Goal: Information Seeking & Learning: Learn about a topic

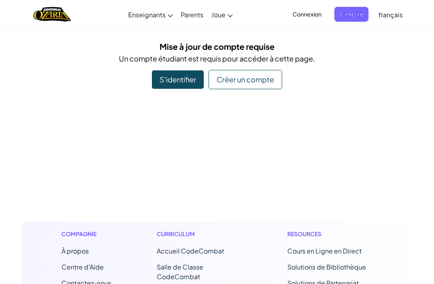
click at [245, 80] on div "Créer un compte" at bounding box center [246, 79] width 74 height 19
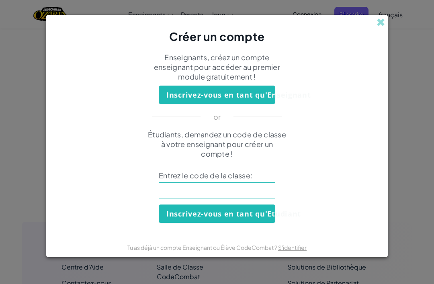
click at [221, 193] on input at bounding box center [217, 191] width 117 height 16
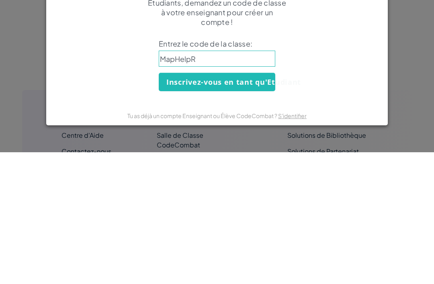
type input "MapHelpRi"
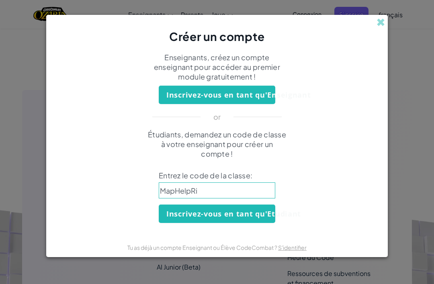
click at [211, 192] on input "MapHelpRi" at bounding box center [217, 191] width 117 height 16
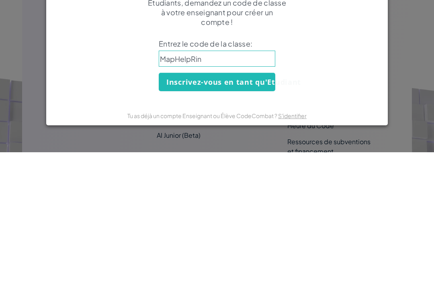
type input "MapHelpRing"
click at [245, 205] on button "Inscrivez-vous en tant qu'Etudiant" at bounding box center [217, 214] width 117 height 19
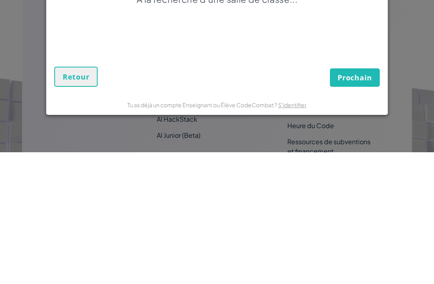
scroll to position [264, 0]
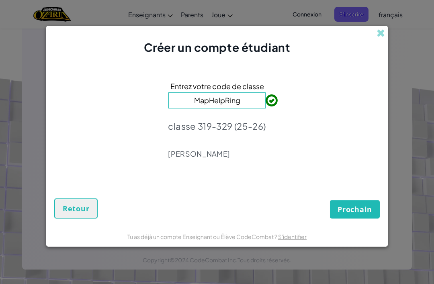
click at [352, 206] on span "Prochain" at bounding box center [355, 210] width 35 height 10
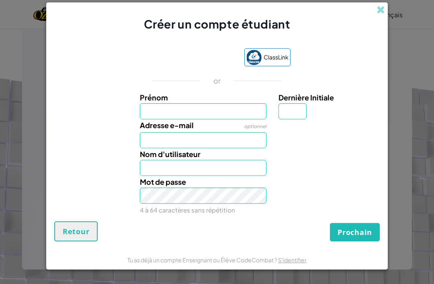
click at [207, 110] on input "Prénom" at bounding box center [203, 111] width 127 height 16
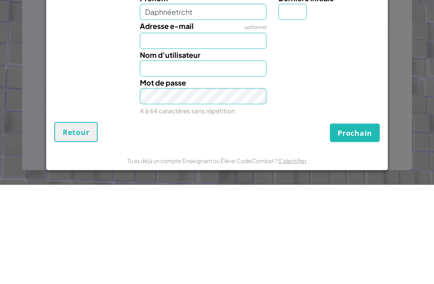
type input "Daphnéetrcht"
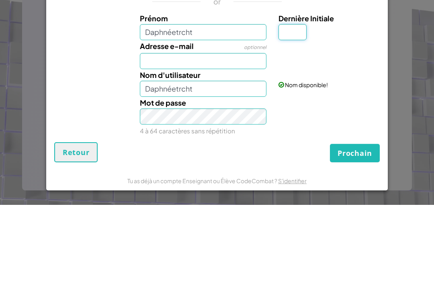
click at [289, 103] on input "Dernière Initiale" at bounding box center [293, 111] width 28 height 16
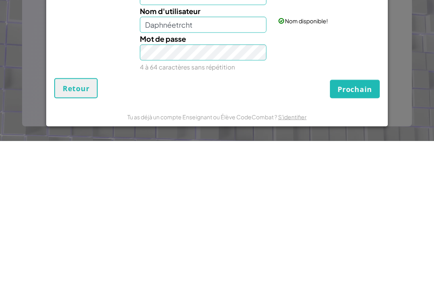
type input "T"
type input "DaphnéetrchtT"
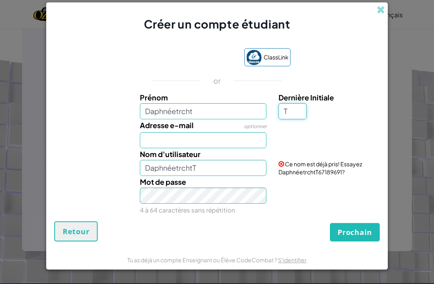
click at [299, 110] on input "T" at bounding box center [293, 111] width 28 height 16
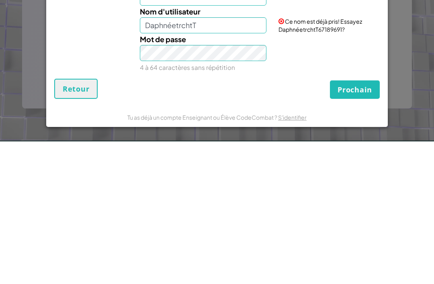
type input "D"
type input "DaphnéetrchtD"
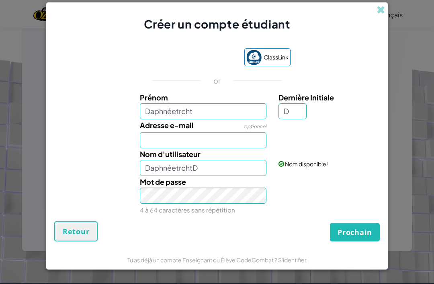
click at [350, 233] on span "Prochain" at bounding box center [355, 233] width 35 height 10
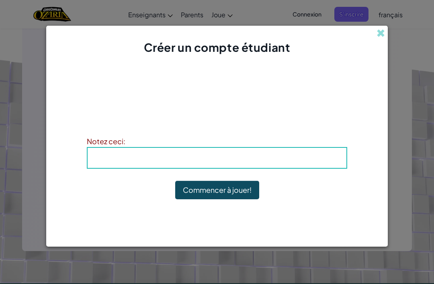
click at [382, 31] on span at bounding box center [381, 33] width 8 height 8
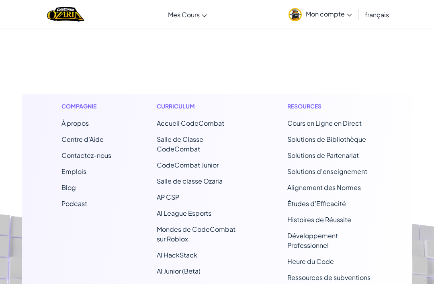
click at [0, 0] on link "Salle de classe Ozaria" at bounding box center [0, 0] width 0 height 0
click at [341, 65] on footer "Compagnie À propos Centre d'Aide Contactez-nous Emplois Blog Podcast Curriculum…" at bounding box center [217, 205] width 434 height 465
click at [72, 21] on img "Home" at bounding box center [65, 14] width 37 height 16
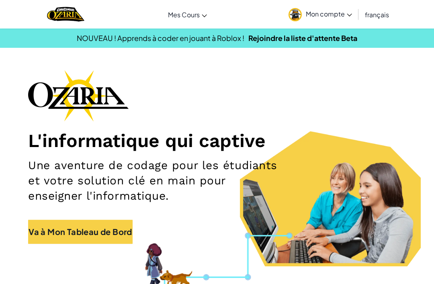
click at [0, 0] on link "Salle de classe Ozaria" at bounding box center [0, 0] width 0 height 0
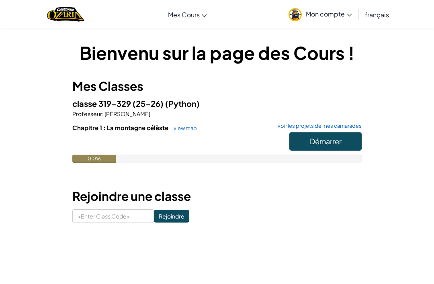
click at [329, 142] on span "Démarrer" at bounding box center [326, 141] width 32 height 9
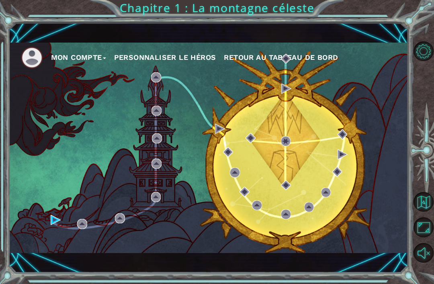
click at [55, 213] on div "Mon compte Personnaliser le Héros Retour au Tableau de Bord" at bounding box center [209, 148] width 400 height 211
click at [54, 211] on div "Mon compte Personnaliser le Héros Retour au Tableau de Bord" at bounding box center [209, 148] width 400 height 211
click at [57, 219] on img at bounding box center [56, 220] width 10 height 10
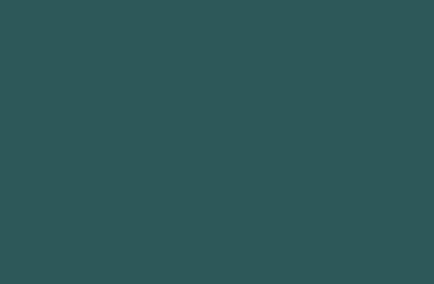
click at [81, 223] on body at bounding box center [217, 142] width 434 height 284
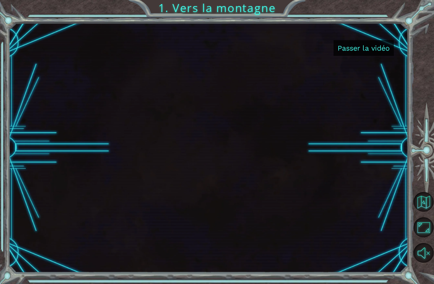
click at [381, 50] on button "Passer la vidéo" at bounding box center [364, 48] width 60 height 16
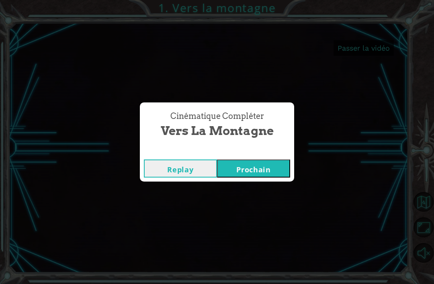
click at [272, 169] on button "Prochain" at bounding box center [253, 169] width 73 height 18
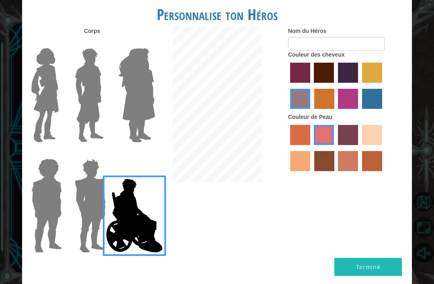
click at [48, 113] on img at bounding box center [45, 95] width 34 height 101
click at [60, 43] on input "Hero Connie" at bounding box center [60, 43] width 0 height 0
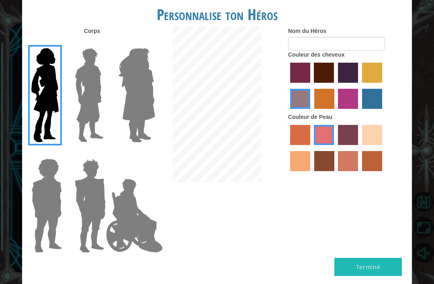
click at [143, 114] on img at bounding box center [137, 95] width 44 height 101
click at [146, 43] on input "Hero Amethyst" at bounding box center [146, 43] width 0 height 0
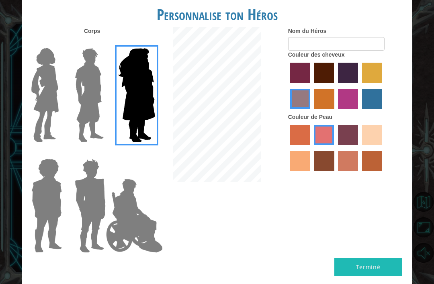
click at [56, 210] on img at bounding box center [46, 206] width 37 height 101
click at [60, 154] on input "Hero Steven" at bounding box center [60, 154] width 0 height 0
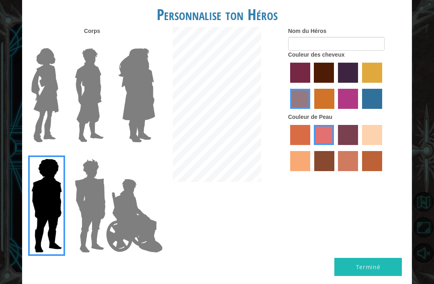
click at [93, 178] on img at bounding box center [90, 206] width 37 height 101
click at [103, 154] on input "Hero Garnet" at bounding box center [103, 154] width 0 height 0
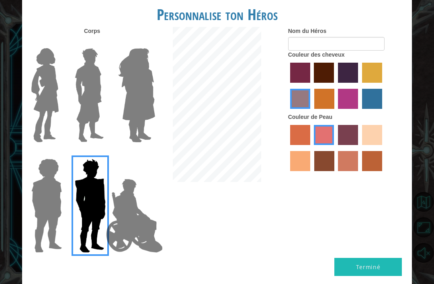
click at [56, 114] on img at bounding box center [45, 95] width 34 height 101
click at [60, 43] on input "Hero Connie" at bounding box center [60, 43] width 0 height 0
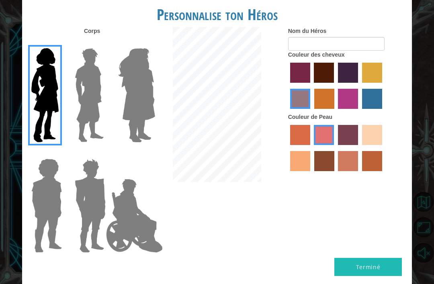
click at [334, 75] on label "maroon hair color" at bounding box center [324, 73] width 20 height 20
click at [312, 86] on input "maroon hair color" at bounding box center [312, 86] width 0 height 0
radio input "true"
click at [311, 171] on label "tacao skin color" at bounding box center [300, 161] width 20 height 20
click at [384, 148] on input "tacao skin color" at bounding box center [384, 148] width 0 height 0
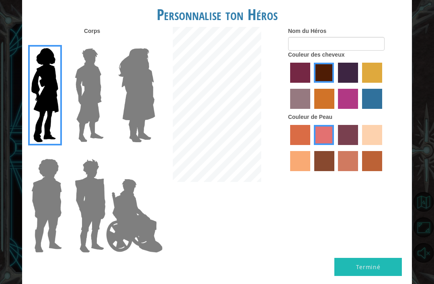
radio input "true"
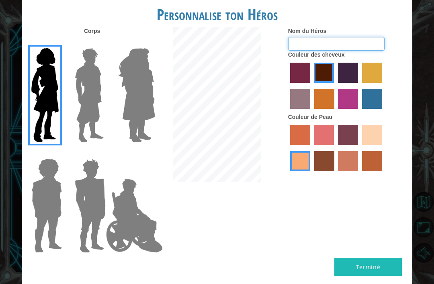
click at [370, 47] on input "Nom du Héros" at bounding box center [336, 44] width 97 height 14
click at [396, 40] on form "Nom du Héros" at bounding box center [347, 39] width 118 height 24
click at [383, 258] on button "Terminé" at bounding box center [369, 267] width 68 height 18
click at [113, 99] on div at bounding box center [130, 92] width 43 height 111
click at [143, 105] on img at bounding box center [137, 95] width 44 height 101
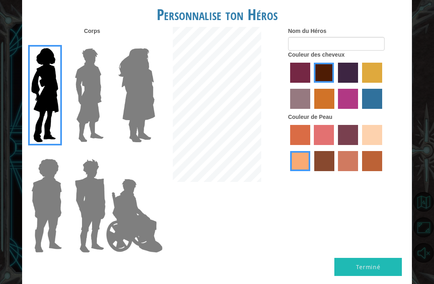
click at [146, 43] on input "Hero Amethyst" at bounding box center [146, 43] width 0 height 0
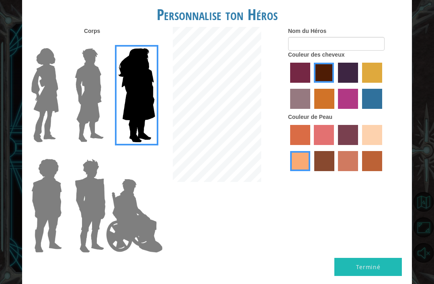
click at [95, 105] on img at bounding box center [90, 95] width 36 height 101
click at [103, 43] on input "Hero Lars" at bounding box center [103, 43] width 0 height 0
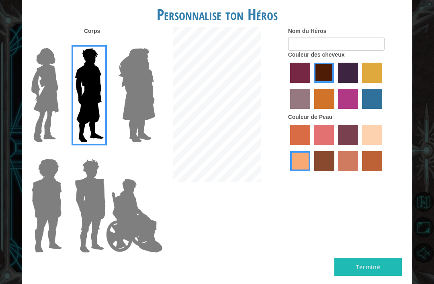
click at [50, 185] on img at bounding box center [46, 206] width 37 height 101
click at [60, 154] on input "Hero Steven" at bounding box center [60, 154] width 0 height 0
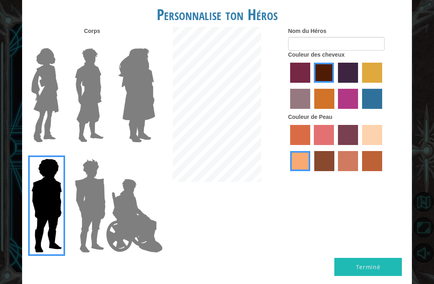
click at [97, 168] on img at bounding box center [90, 206] width 37 height 101
click at [103, 154] on input "Hero Garnet" at bounding box center [103, 154] width 0 height 0
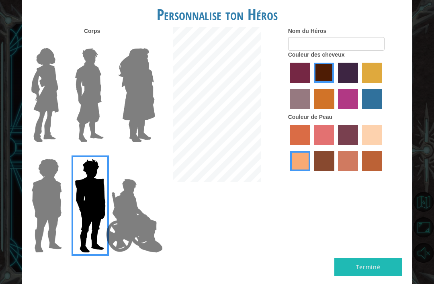
click at [120, 177] on img at bounding box center [134, 216] width 63 height 80
click at [146, 154] on input "Hero Jamie" at bounding box center [146, 154] width 0 height 0
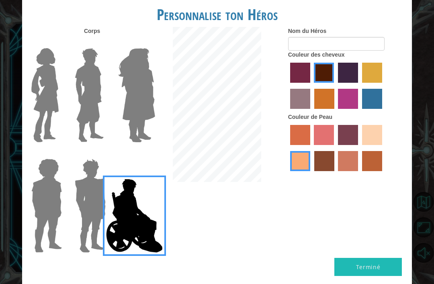
click at [48, 82] on img at bounding box center [45, 95] width 34 height 101
click at [60, 43] on input "Hero Connie" at bounding box center [60, 43] width 0 height 0
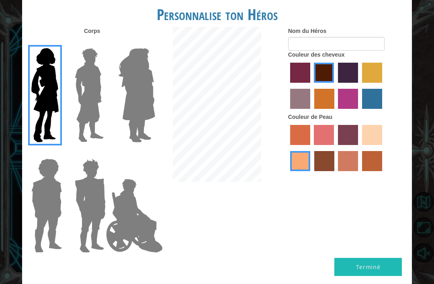
click at [362, 145] on label "sandy beach skin color" at bounding box center [372, 135] width 20 height 20
click at [360, 148] on input "sandy beach skin color" at bounding box center [360, 148] width 0 height 0
radio input "true"
click at [311, 171] on label "tacao skin color" at bounding box center [300, 161] width 20 height 20
click at [384, 148] on input "tacao skin color" at bounding box center [384, 148] width 0 height 0
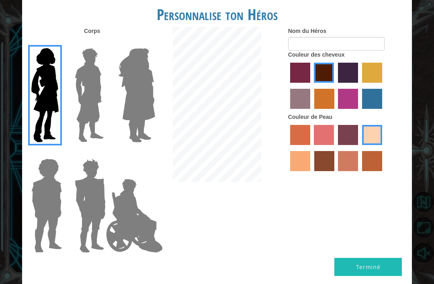
radio input "true"
click at [358, 171] on label "burning sand skin color" at bounding box center [348, 161] width 20 height 20
click at [336, 174] on input "burning sand skin color" at bounding box center [336, 174] width 0 height 0
radio input "true"
click at [362, 145] on label "sandy beach skin color" at bounding box center [372, 135] width 20 height 20
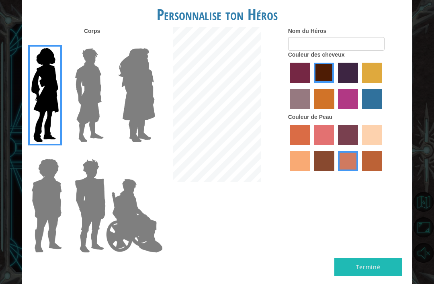
click at [360, 148] on input "sandy beach skin color" at bounding box center [360, 148] width 0 height 0
radio input "true"
click at [311, 171] on label "tacao skin color" at bounding box center [300, 161] width 20 height 20
click at [384, 148] on input "tacao skin color" at bounding box center [384, 148] width 0 height 0
radio input "true"
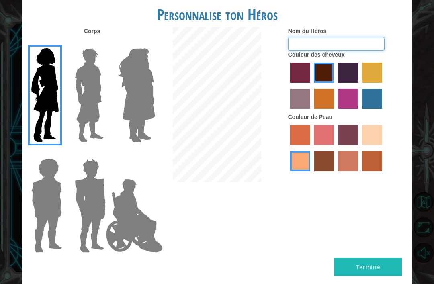
click at [348, 51] on input "Nom du Héros" at bounding box center [336, 44] width 97 height 14
click at [335, 104] on label "gold drop hair color" at bounding box center [325, 99] width 20 height 20
click at [312, 112] on input "gold drop hair color" at bounding box center [312, 112] width 0 height 0
radio input "true"
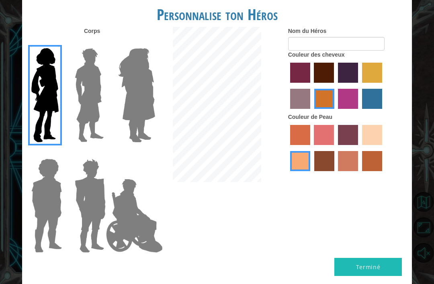
click at [318, 107] on div at bounding box center [347, 87] width 118 height 52
click at [362, 83] on label "tulip tree hair color" at bounding box center [372, 73] width 20 height 20
click at [360, 86] on input "tulip tree hair color" at bounding box center [360, 86] width 0 height 0
radio input "true"
click at [334, 81] on label "maroon hair color" at bounding box center [324, 73] width 20 height 20
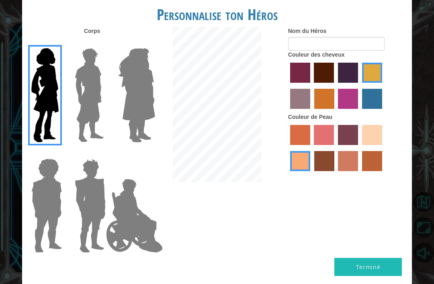
click at [312, 86] on input "maroon hair color" at bounding box center [312, 86] width 0 height 0
radio input "true"
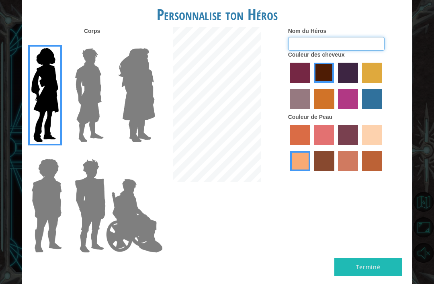
click at [350, 51] on input "Nom du Héros" at bounding box center [336, 44] width 97 height 14
type input "Daphnée"
click at [412, 76] on div "Nom du Héros Daphnée Couleur des cheveux Couleur de Peau" at bounding box center [347, 101] width 130 height 148
click at [379, 258] on button "Terminé" at bounding box center [369, 267] width 68 height 18
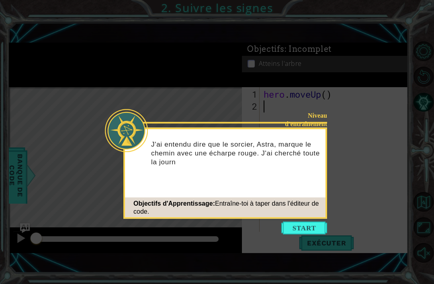
click at [313, 227] on button "Start" at bounding box center [305, 228] width 46 height 13
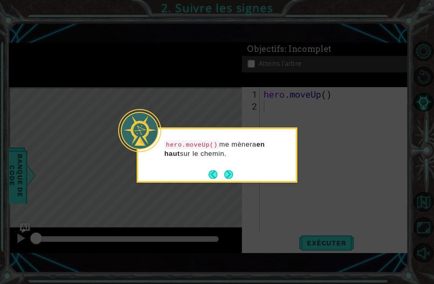
click at [324, 180] on icon at bounding box center [217, 142] width 434 height 284
click at [226, 175] on button "Next" at bounding box center [228, 174] width 9 height 9
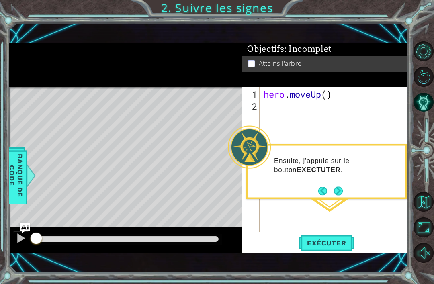
click at [338, 187] on button "Next" at bounding box center [338, 191] width 9 height 9
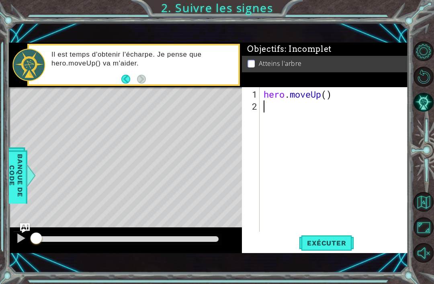
click at [128, 77] on button "Back" at bounding box center [129, 79] width 16 height 9
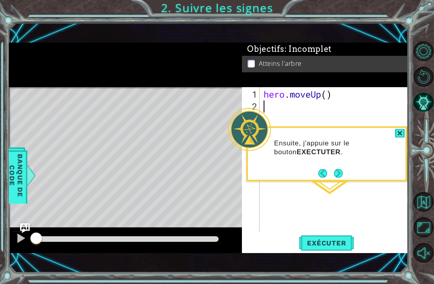
click at [338, 171] on button "Next" at bounding box center [338, 173] width 9 height 9
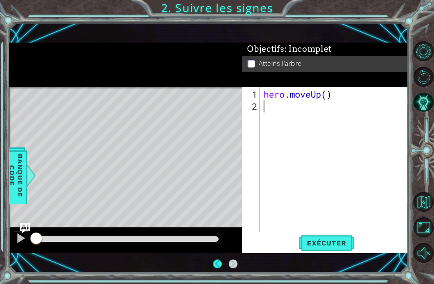
click at [198, 109] on div "Level Map" at bounding box center [195, 205] width 372 height 237
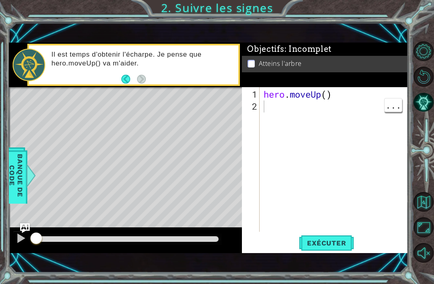
click at [275, 111] on div "hero . moveUp ( )" at bounding box center [336, 173] width 148 height 169
type textarea "h"
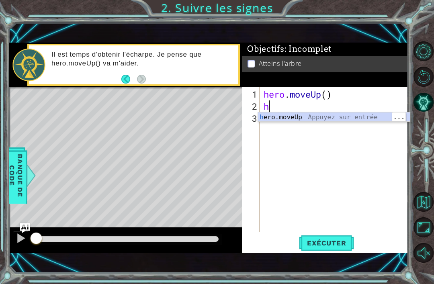
click at [368, 114] on div "h ero.moveUp Appuyez sur entrée" at bounding box center [334, 127] width 152 height 29
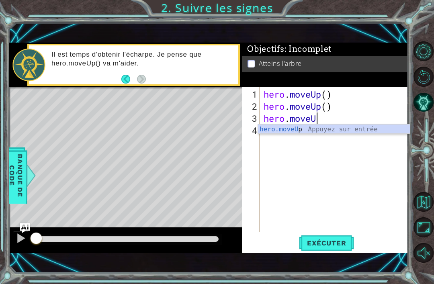
scroll to position [0, 2]
click at [364, 67] on li "Atteins l'arbre" at bounding box center [326, 63] width 157 height 9
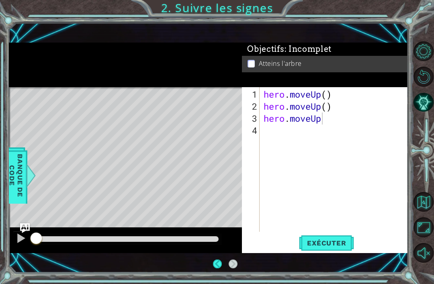
scroll to position [17, 0]
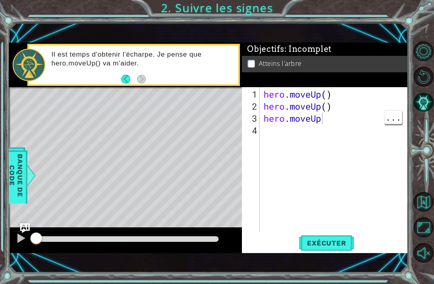
click at [330, 118] on div "hero . moveUp ( ) hero . moveUp ( ) hero . moveUp" at bounding box center [336, 173] width 148 height 169
type textarea "hero.moveUp()"
click at [373, 64] on li "Atteins l'arbre" at bounding box center [326, 63] width 157 height 9
click at [333, 249] on button "Exécuter" at bounding box center [326, 243] width 55 height 16
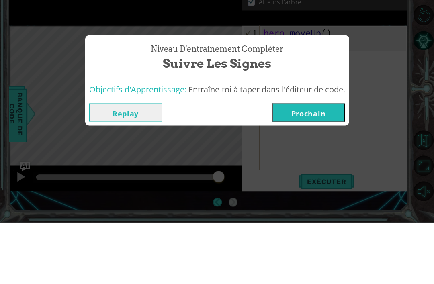
scroll to position [22, 0]
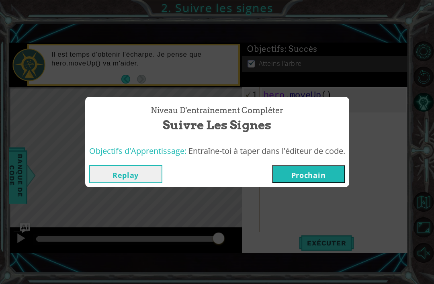
click at [328, 174] on button "Prochain" at bounding box center [308, 174] width 73 height 18
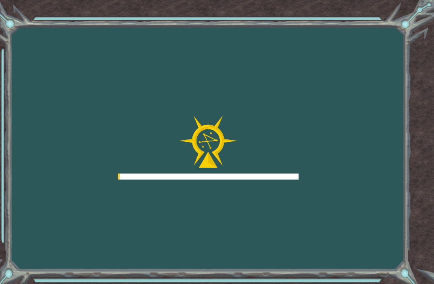
scroll to position [22, 0]
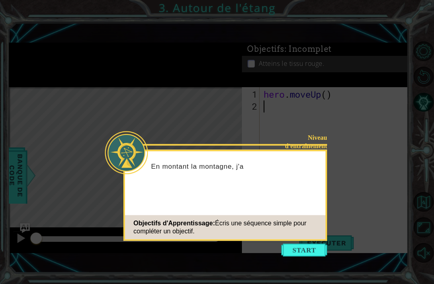
click at [314, 244] on button "Start" at bounding box center [305, 250] width 46 height 13
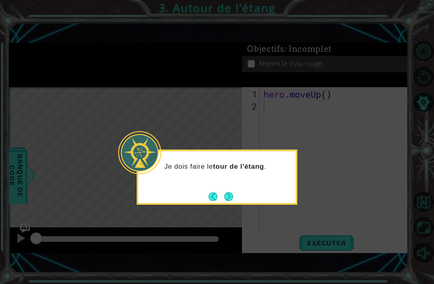
click at [233, 192] on button "Next" at bounding box center [228, 196] width 9 height 9
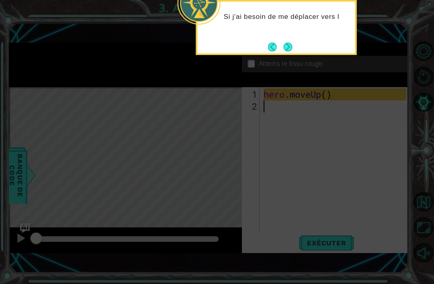
click at [291, 43] on button "Next" at bounding box center [288, 47] width 9 height 9
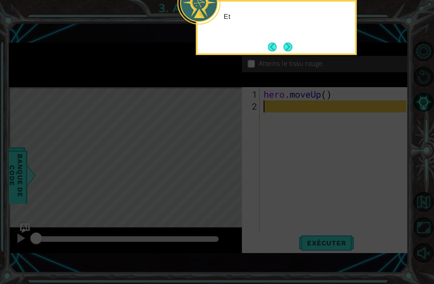
click at [289, 43] on button "Next" at bounding box center [288, 47] width 9 height 9
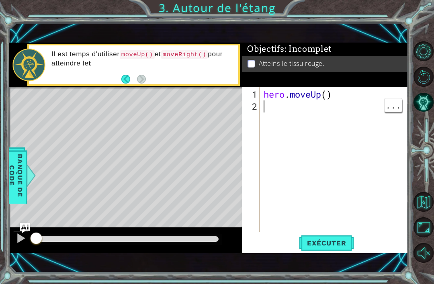
click at [282, 110] on div "hero . moveUp ( )" at bounding box center [336, 173] width 148 height 169
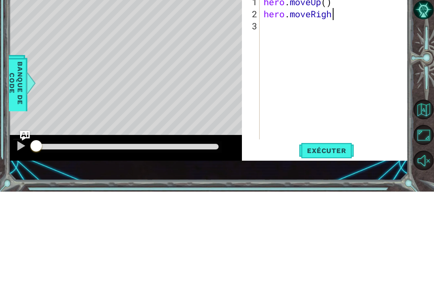
scroll to position [0, 3]
type textarea "hero.moveRight()"
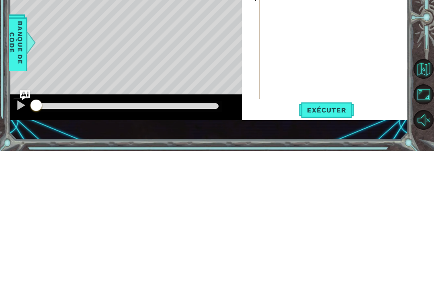
type textarea "hero.moveUp(2)"
click at [329, 235] on button "Exécuter" at bounding box center [326, 243] width 55 height 16
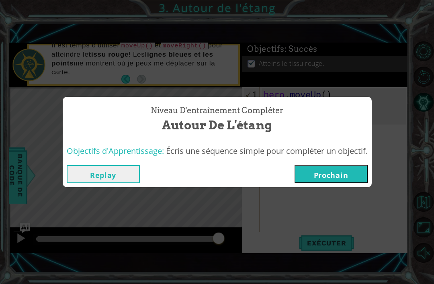
click at [343, 178] on button "Prochain" at bounding box center [331, 174] width 73 height 18
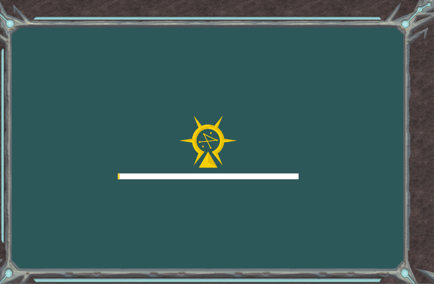
scroll to position [23, 0]
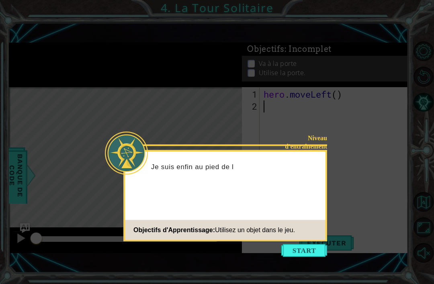
click at [306, 218] on div "Niveau d'entraînement Je suis enfin au pied de l Objectifs d'Apprentissage: Uti…" at bounding box center [226, 195] width 204 height 91
click at [311, 245] on button "Start" at bounding box center [305, 251] width 46 height 13
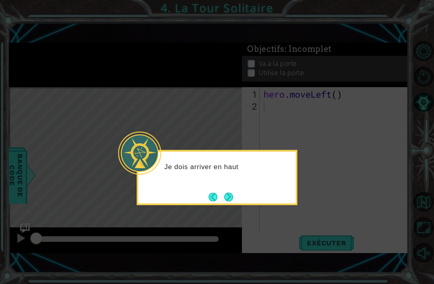
click at [233, 193] on button "Next" at bounding box center [228, 197] width 9 height 9
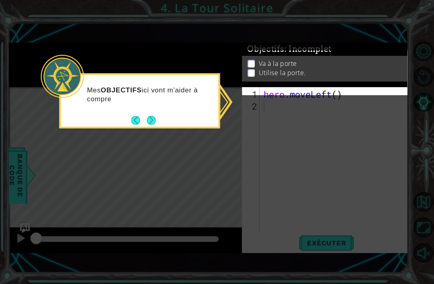
click at [154, 116] on button "Next" at bounding box center [151, 120] width 9 height 9
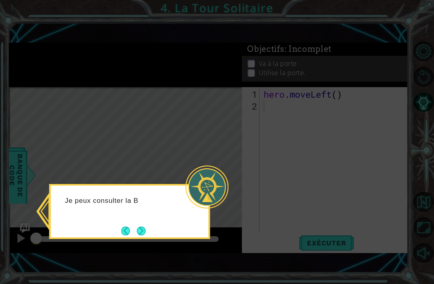
click at [144, 227] on button "Next" at bounding box center [141, 231] width 9 height 9
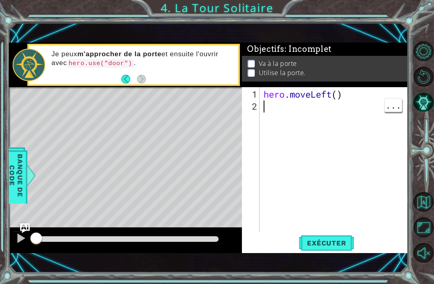
click at [271, 104] on div "hero . moveLeft ( )" at bounding box center [336, 173] width 148 height 169
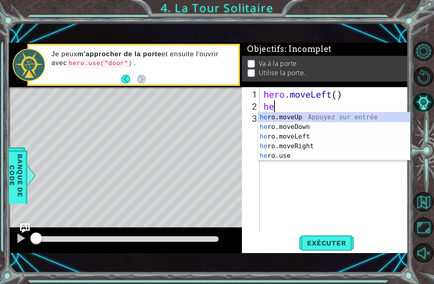
scroll to position [0, 0]
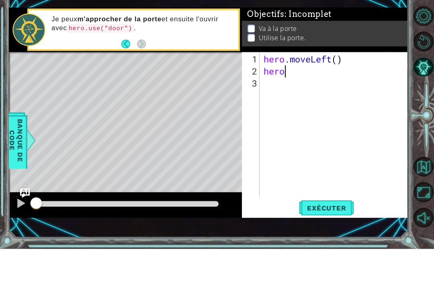
type textarea "hero."
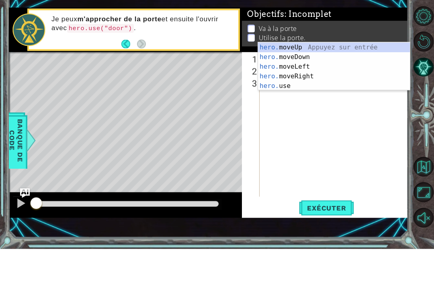
scroll to position [0, 1]
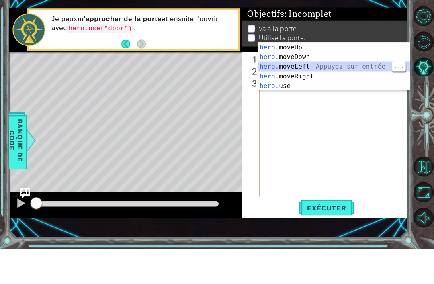
click at [315, 78] on div "hero. moveUp Appuyez sur entrée hero. moveDown Appuyez sur entrée hero. moveLef…" at bounding box center [334, 112] width 152 height 68
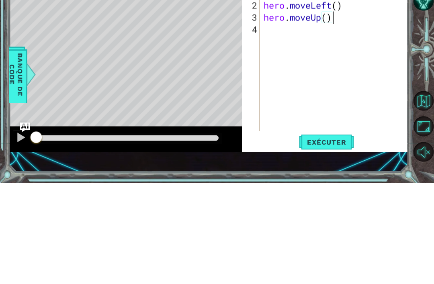
scroll to position [0, 3]
type textarea "hero.moveUp(2)"
type textarea "hero.moveRight(2)"
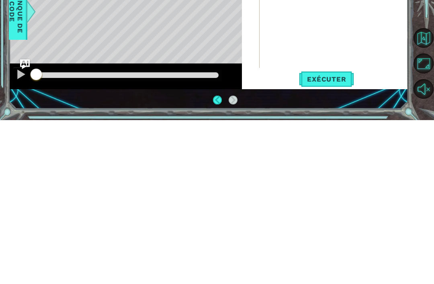
scroll to position [18, 0]
click at [334, 239] on span "Exécuter" at bounding box center [326, 243] width 55 height 8
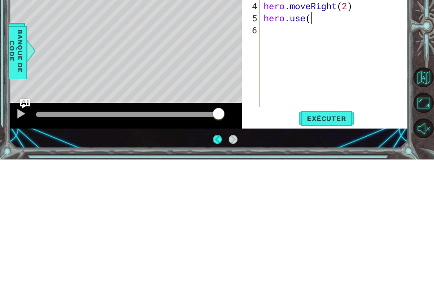
scroll to position [0, 2]
type textarea "hero.use()"
click at [335, 107] on div "hero . moveLeft ( ) hero . moveLeft ( ) hero . moveUp ( 2 ) hero . moveRight ( …" at bounding box center [336, 173] width 148 height 169
click at [338, 239] on span "Exécuter" at bounding box center [326, 243] width 55 height 8
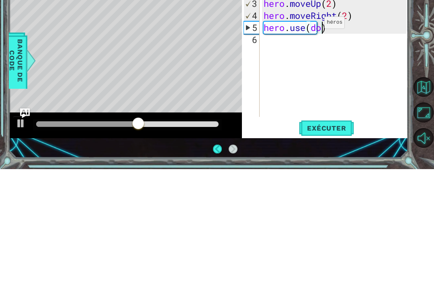
scroll to position [0, 3]
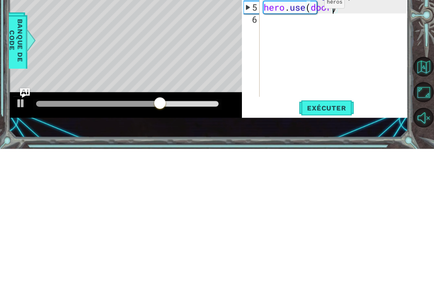
click at [328, 239] on span "Exécuter" at bounding box center [326, 243] width 55 height 8
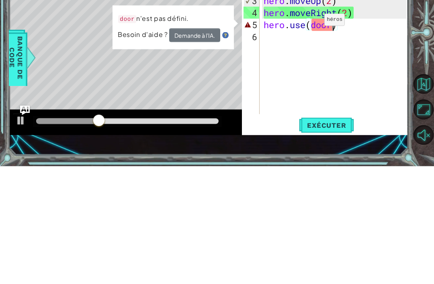
click at [328, 89] on div "hero . moveLeft ( ) hero . moveLeft ( ) hero . moveUp ( 2 ) hero . moveRight ( …" at bounding box center [336, 173] width 148 height 169
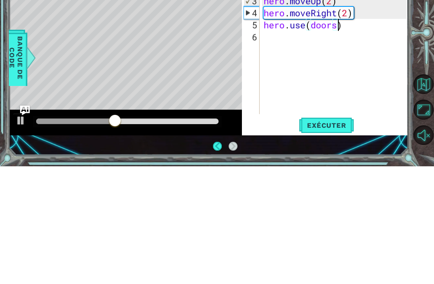
scroll to position [0, 3]
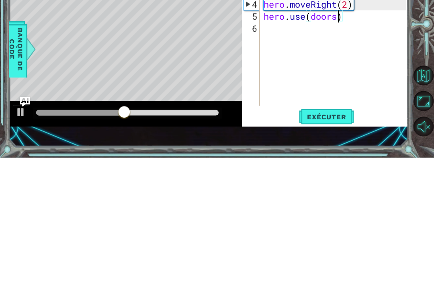
click at [320, 235] on button "Exécuter" at bounding box center [326, 243] width 55 height 16
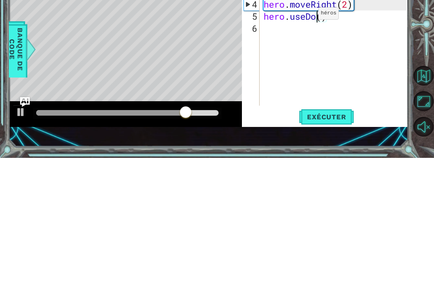
scroll to position [0, 3]
click at [329, 239] on span "Exécuter" at bounding box center [326, 243] width 55 height 8
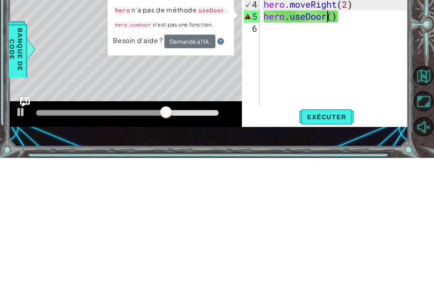
click at [323, 89] on div "hero . moveLeft ( ) hero . moveLeft ( ) hero . moveUp ( 2 ) hero . moveRight ( …" at bounding box center [336, 173] width 148 height 169
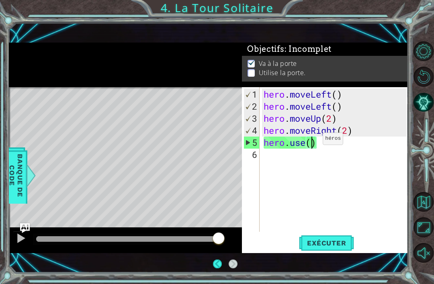
scroll to position [0, 0]
click at [270, 75] on p "Utilise la porte." at bounding box center [282, 75] width 47 height 9
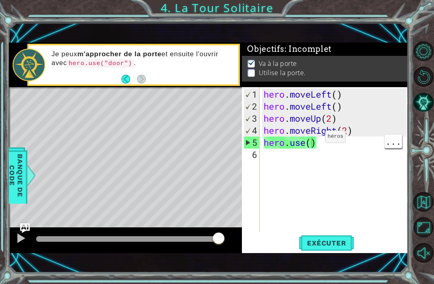
click at [313, 140] on div "hero . moveLeft ( ) hero . moveLeft ( ) hero . moveUp ( 2 ) hero . moveRight ( …" at bounding box center [336, 173] width 148 height 169
click at [311, 142] on div "hero . moveLeft ( ) hero . moveLeft ( ) hero . moveUp ( 2 ) hero . moveRight ( …" at bounding box center [336, 173] width 148 height 169
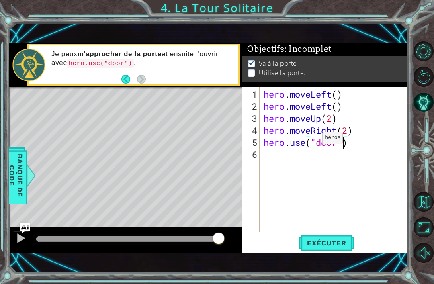
scroll to position [0, 4]
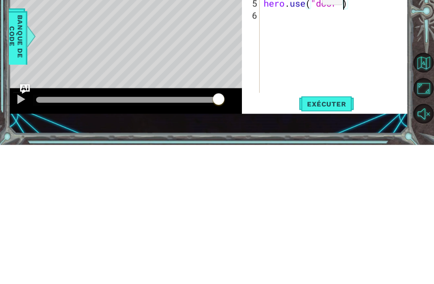
type textarea "hero.use("door")"
click at [327, 239] on span "Exécuter" at bounding box center [326, 243] width 55 height 8
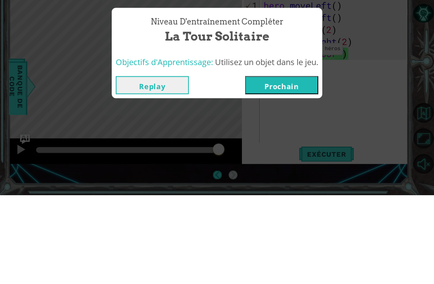
scroll to position [21, 0]
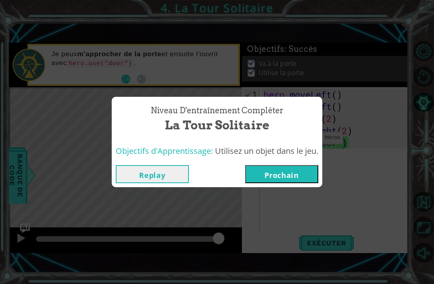
click at [292, 174] on button "Prochain" at bounding box center [281, 174] width 73 height 18
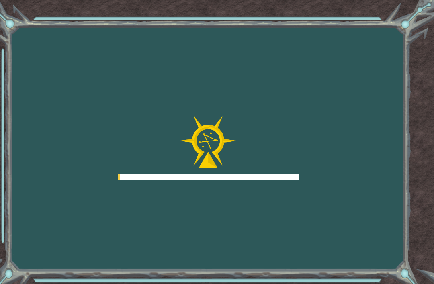
scroll to position [21, 0]
click at [302, 168] on div "Goals Erreur de chargement du serveur Vous devrez rejoindre un parcours pour jo…" at bounding box center [217, 142] width 434 height 284
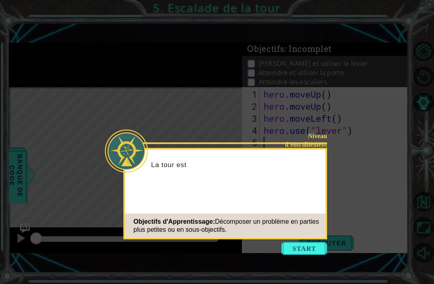
click at [325, 165] on div "Niveau d'entraînement La tour est Objectifs d'Apprentissage: Décomposer un prob…" at bounding box center [226, 193] width 204 height 91
click at [317, 243] on button "Start" at bounding box center [305, 249] width 46 height 13
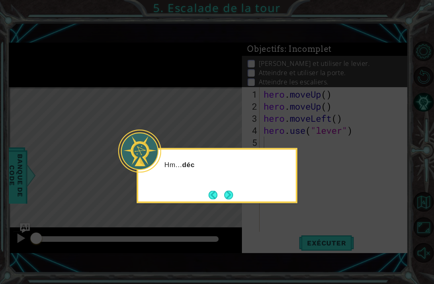
click at [229, 191] on button "Next" at bounding box center [228, 195] width 9 height 9
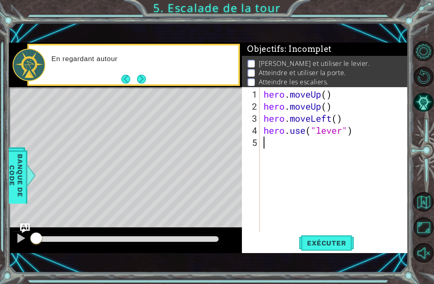
click at [142, 77] on button "Next" at bounding box center [141, 78] width 9 height 9
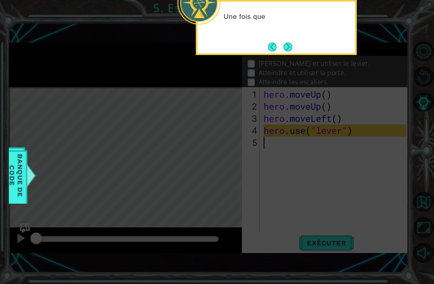
click at [292, 43] on button "Next" at bounding box center [288, 47] width 9 height 9
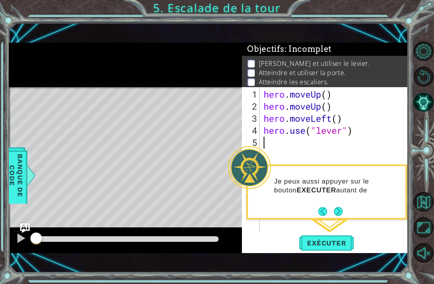
click at [344, 239] on span "Exécuter" at bounding box center [326, 243] width 55 height 8
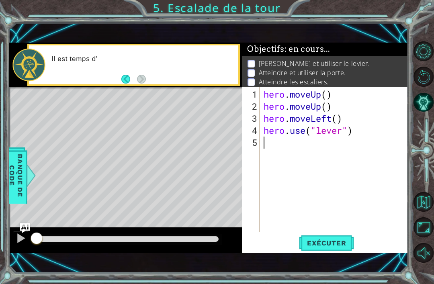
click at [307, 37] on div "1 ההההההההההההההההההההההההההההההההההההההההההההההההההההההההההההההההההההההההההההה…" at bounding box center [209, 148] width 400 height 250
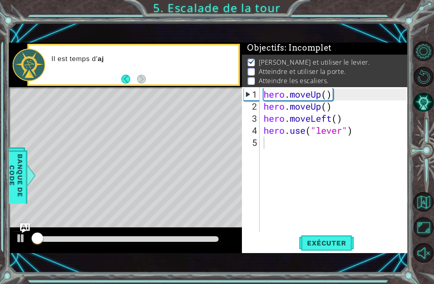
scroll to position [2, 0]
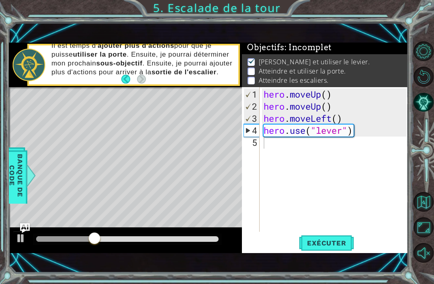
click at [334, 232] on div "hero . moveUp ( ) hero . moveUp ( ) hero . moveLeft ( ) hero . use ( "lever" )" at bounding box center [336, 173] width 148 height 169
click at [379, 76] on li "Atteindre et utiliser la porte." at bounding box center [326, 71] width 157 height 9
click at [334, 243] on span "Exécuter" at bounding box center [326, 243] width 55 height 8
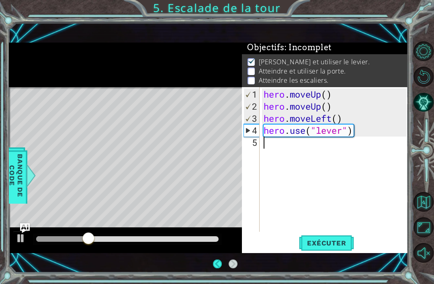
click at [0, 95] on div "1 ההההההההההההההההההההההההההההההההההההההההההההההההההההההההההההההההההההההההההההה…" at bounding box center [217, 142] width 434 height 284
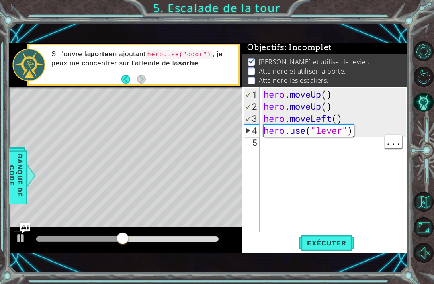
click at [304, 142] on div "hero . moveUp ( ) hero . moveUp ( ) hero . moveLeft ( ) hero . use ( "lever" )" at bounding box center [336, 173] width 148 height 169
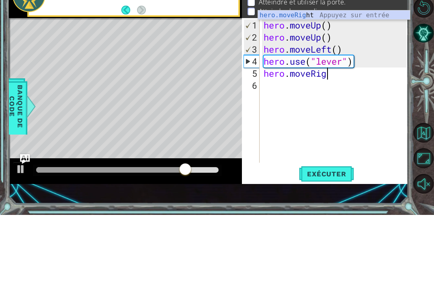
scroll to position [0, 3]
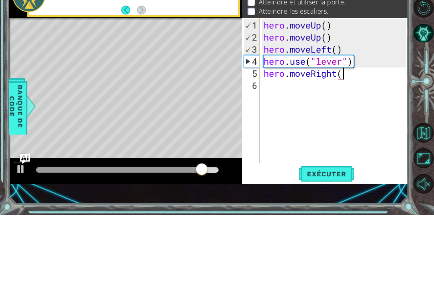
type textarea "hero.moveRight()"
click at [299, 89] on div "hero . moveUp ( ) hero . moveUp ( ) hero . moveLeft ( ) hero . use ( "lever" ) …" at bounding box center [336, 173] width 148 height 169
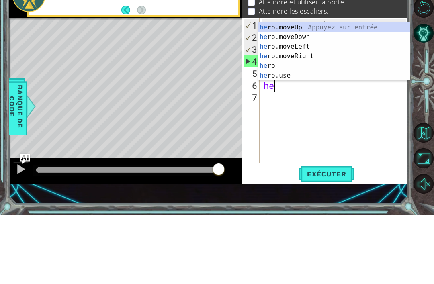
scroll to position [0, 0]
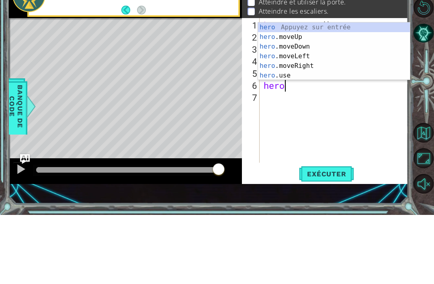
click at [1, 29] on div "1 ההההההההההההההההההההההההההההההההההההההההההההההההההההההההההההההההההההההההההההה…" at bounding box center [217, 142] width 434 height 284
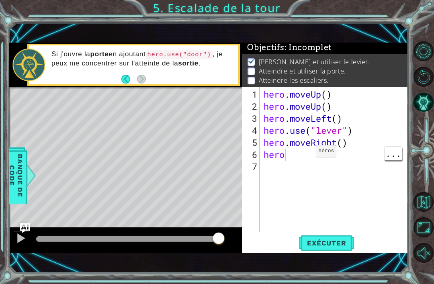
click at [304, 155] on div "hero . moveUp ( ) hero . moveUp ( ) hero . moveLeft ( ) hero . use ( "lever" ) …" at bounding box center [336, 173] width 148 height 169
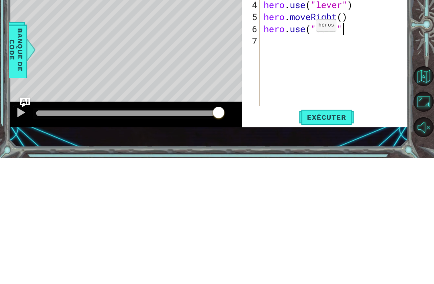
click at [337, 235] on button "Exécuter" at bounding box center [326, 243] width 55 height 16
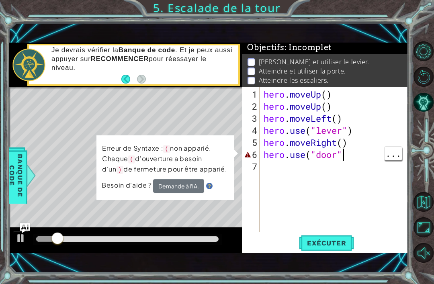
click at [348, 154] on div "hero . moveUp ( ) hero . moveUp ( ) hero . moveLeft ( ) hero . use ( "lever" ) …" at bounding box center [336, 173] width 148 height 169
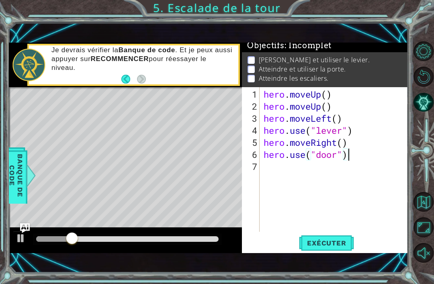
scroll to position [4, 0]
click at [358, 31] on div "1 ההההההההההההההההההההההההההההההההההההההההההההההההההההההההההההההההההההההההההההה…" at bounding box center [209, 148] width 400 height 250
click at [337, 240] on span "Exécuter" at bounding box center [326, 243] width 55 height 8
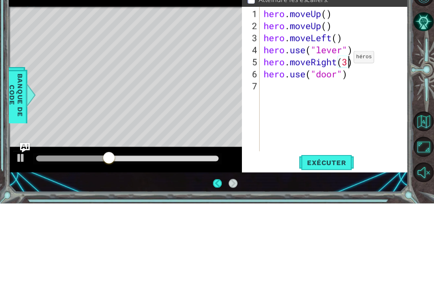
scroll to position [0, 4]
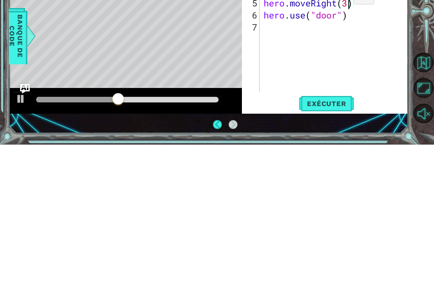
type textarea "hero.moveRight(3)"
click at [307, 239] on span "Exécuter" at bounding box center [326, 243] width 55 height 8
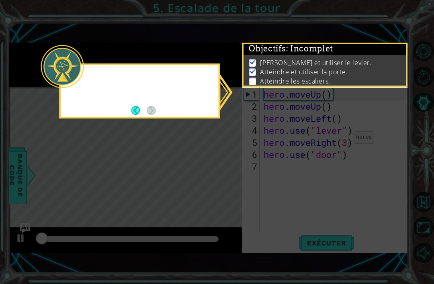
scroll to position [2, 0]
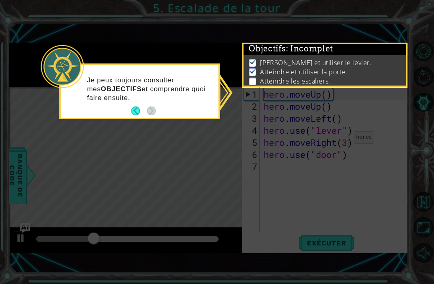
click at [301, 187] on icon at bounding box center [217, 142] width 434 height 284
click at [301, 172] on icon at bounding box center [217, 142] width 434 height 284
click at [299, 169] on icon at bounding box center [217, 142] width 434 height 284
click at [152, 78] on div "Je peux toujours consulter mes OBJECTIFS et comprendre quoi faire ensuite." at bounding box center [140, 92] width 158 height 49
click at [376, 129] on icon at bounding box center [217, 142] width 434 height 284
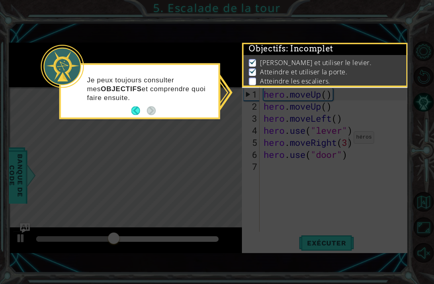
click at [302, 162] on icon at bounding box center [217, 142] width 434 height 284
click at [281, 161] on icon at bounding box center [217, 142] width 434 height 284
click at [309, 58] on div "[PERSON_NAME] et utiliser le levier. [PERSON_NAME] et utiliser la porte. Attein…" at bounding box center [325, 72] width 163 height 35
click at [235, 68] on icon at bounding box center [217, 142] width 434 height 284
click at [258, 79] on li "Atteindre les escaliers." at bounding box center [326, 81] width 154 height 9
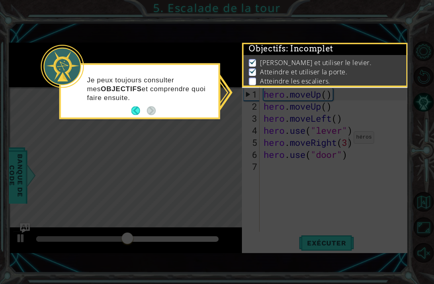
click at [153, 105] on footer at bounding box center [144, 111] width 25 height 12
click at [134, 105] on footer at bounding box center [144, 111] width 25 height 12
click at [132, 107] on button "Back" at bounding box center [140, 111] width 16 height 9
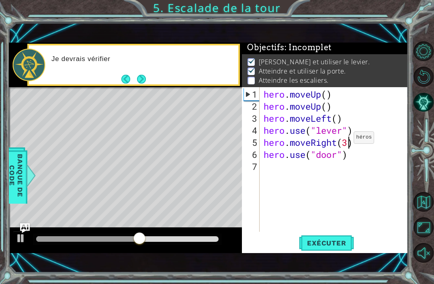
click at [144, 77] on button "Next" at bounding box center [141, 78] width 9 height 9
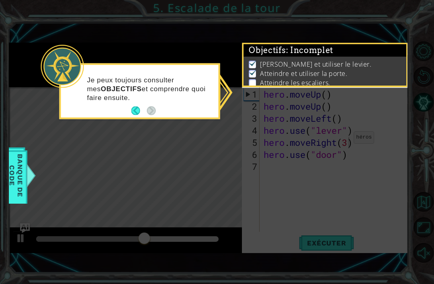
click at [150, 79] on div "Je peux toujours consulter mes OBJECTIFS et comprendre quoi faire ensuite." at bounding box center [140, 92] width 158 height 49
click at [19, 175] on span "Banque de Code" at bounding box center [16, 175] width 21 height 49
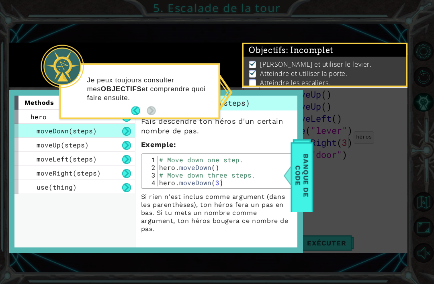
click at [299, 157] on span "Banque de Code" at bounding box center [302, 176] width 21 height 64
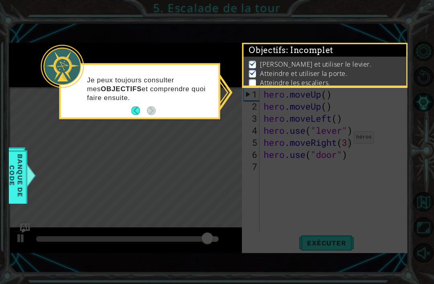
click at [196, 90] on div "Je peux toujours consulter mes OBJECTIFS et comprendre quoi faire ensuite." at bounding box center [140, 92] width 158 height 49
click at [146, 78] on div "Je peux toujours consulter mes OBJECTIFS et comprendre quoi faire ensuite." at bounding box center [140, 92] width 158 height 49
click at [138, 107] on button "Back" at bounding box center [140, 111] width 16 height 9
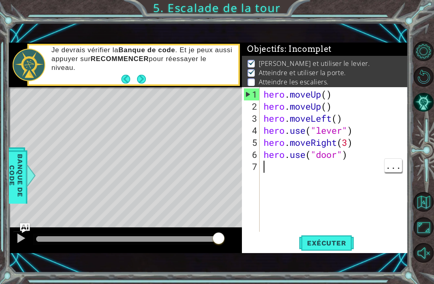
click at [288, 161] on div "hero . moveUp ( ) hero . moveUp ( ) hero . moveLeft ( ) hero . use ( "lever" ) …" at bounding box center [336, 173] width 148 height 169
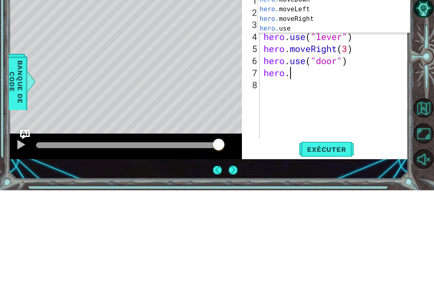
scroll to position [0, 1]
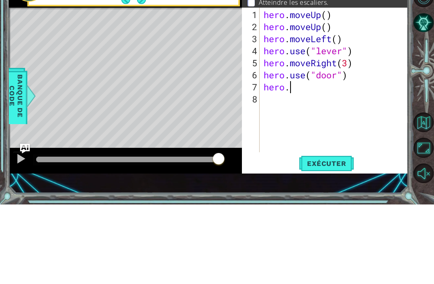
type textarea "hero.m"
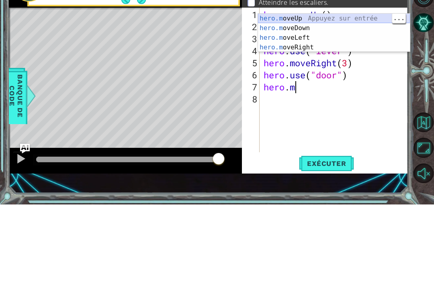
click at [319, 93] on div "hero.m oveUp Appuyez sur entrée hero.m oveDown Appuyez sur entrée hero.m oveLef…" at bounding box center [334, 122] width 152 height 58
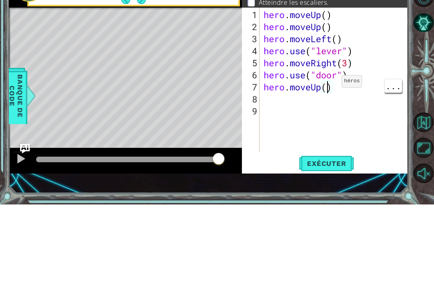
click at [330, 89] on div "hero . moveUp ( ) hero . moveUp ( ) hero . moveLeft ( ) hero . use ( "lever" ) …" at bounding box center [336, 173] width 148 height 169
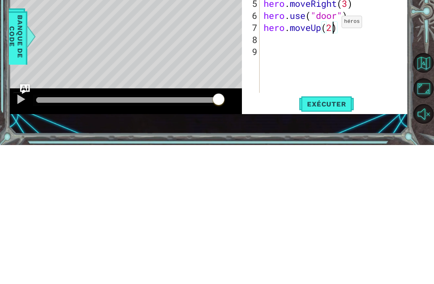
type textarea "hero.moveUp(2)"
click at [331, 239] on span "Exécuter" at bounding box center [326, 243] width 55 height 8
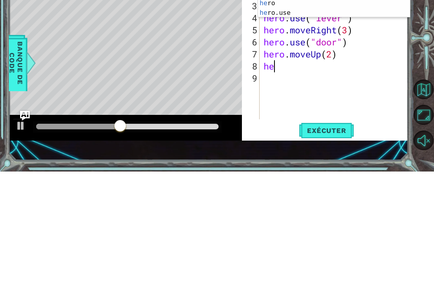
scroll to position [0, 0]
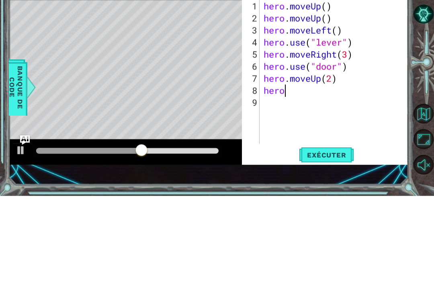
type textarea "hero."
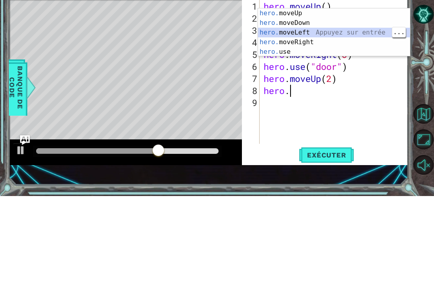
click at [333, 97] on div "hero. moveUp Appuyez sur entrée hero. moveDown Appuyez sur entrée hero. moveLef…" at bounding box center [334, 131] width 152 height 68
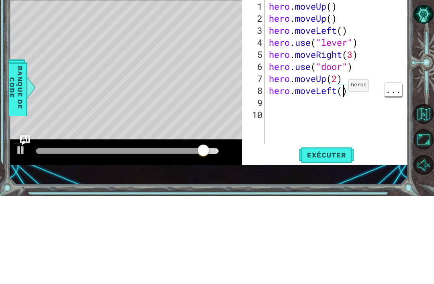
scroll to position [0, 4]
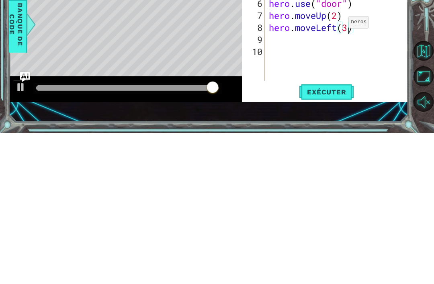
type textarea "hero.moveLeft(3)"
click at [347, 239] on span "Exécuter" at bounding box center [326, 243] width 55 height 8
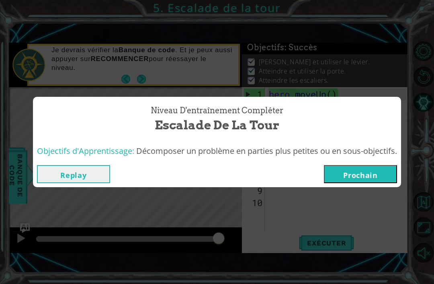
click at [369, 180] on button "Prochain" at bounding box center [360, 174] width 73 height 18
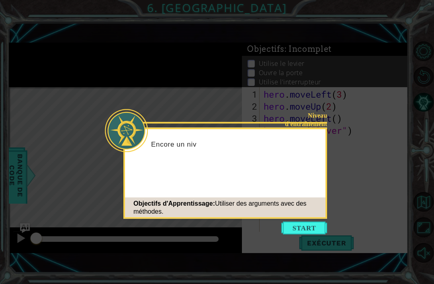
click at [316, 228] on button "Start" at bounding box center [305, 228] width 46 height 13
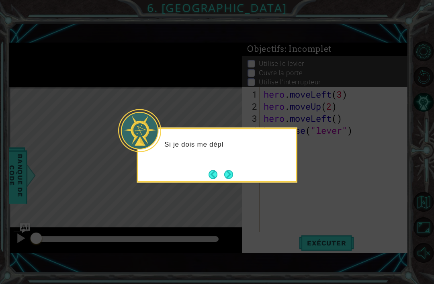
click at [233, 172] on button "Next" at bounding box center [228, 174] width 9 height 9
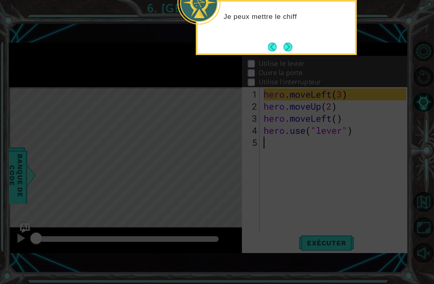
click at [291, 46] on button "Next" at bounding box center [288, 47] width 9 height 9
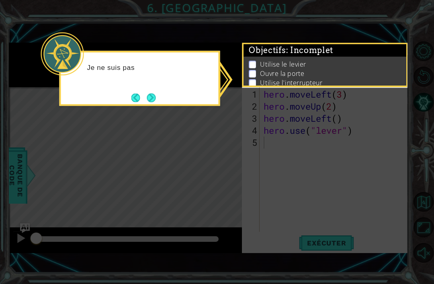
click at [156, 93] on button "Next" at bounding box center [151, 97] width 9 height 9
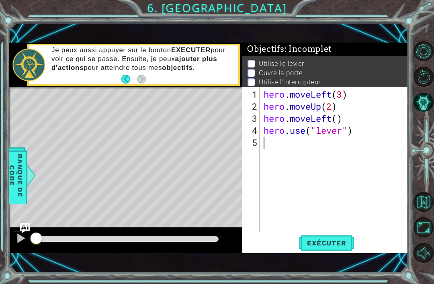
click at [338, 268] on div "1 ההההההההההההההההההההההההההההההההההההההההההההההההההההההההההההההההההההההההההההה…" at bounding box center [209, 148] width 400 height 250
click at [333, 268] on div "1 ההההההההההההההההההההההההההההההההההההההההההההההההההההההההההההההההההההההההההההה…" at bounding box center [209, 148] width 400 height 250
click at [329, 268] on div "1 ההההההההההההההההההההההההההההההההההההההההההההההההההההההההההההההההההההההההההההה…" at bounding box center [209, 148] width 400 height 250
click at [331, 266] on div "1 ההההההההההההההההההההההההההההההההההההההההההההההההההההההההההההההההההההההההההההה…" at bounding box center [209, 148] width 400 height 250
click at [333, 263] on div "1 ההההההההההההההההההההההההההההההההההההההההההההההההההההההההההההההההההההההההההההה…" at bounding box center [209, 148] width 400 height 250
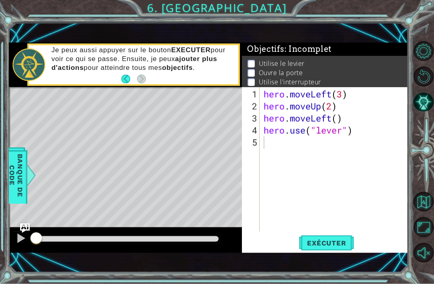
scroll to position [3, 0]
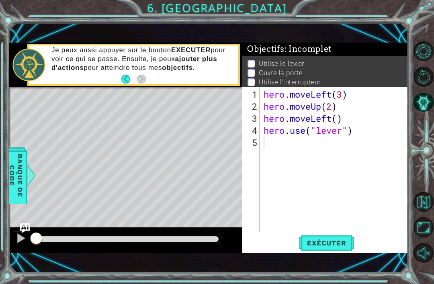
click at [349, 242] on span "Exécuter" at bounding box center [326, 243] width 55 height 8
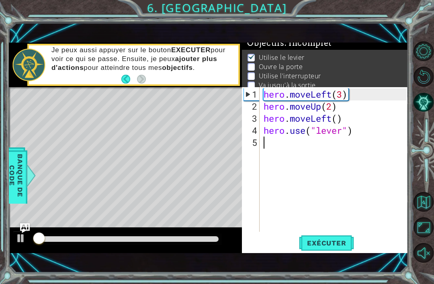
scroll to position [6, 0]
click at [244, 24] on div "1 ההההההההההההההההההההההההההההההההההההההההההההההההההההההההההההההההההההההההההההה…" at bounding box center [217, 142] width 434 height 284
click at [209, 35] on div "1 ההההההההההההההההההההההההההההההההההההההההההההההההההההההההההההההההההההההההההההה…" at bounding box center [209, 148] width 400 height 250
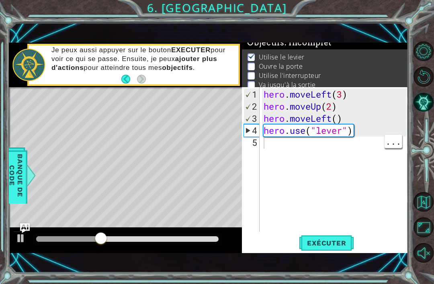
click at [288, 145] on div "hero . moveLeft ( 3 ) hero . moveUp ( 2 ) hero . moveLeft ( ) hero . use ( "lev…" at bounding box center [336, 173] width 148 height 169
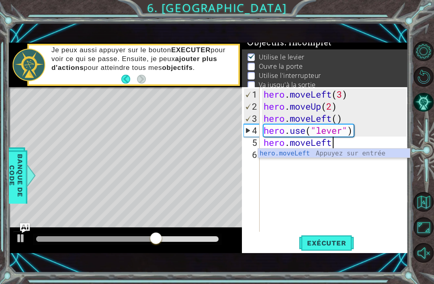
scroll to position [0, 3]
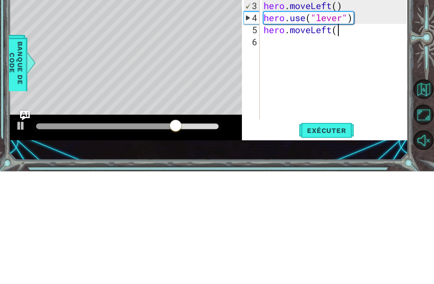
type textarea "hero.moveLeft()"
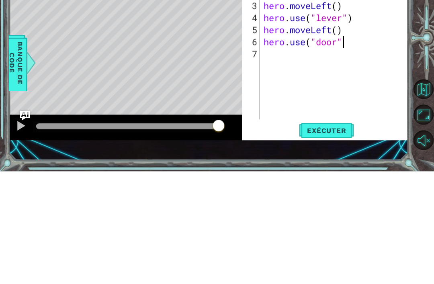
type textarea "hero.use("door")"
type textarea "hero.moveUp(2)"
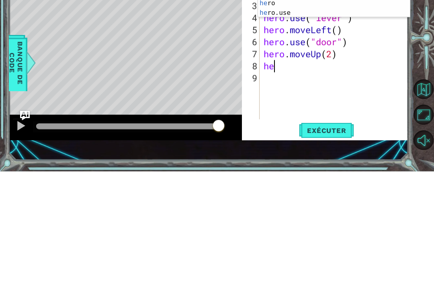
scroll to position [0, 0]
click at [324, 72] on div "hero Appuyez sur entrée hero .moveUp Appuyez sur entrée hero .moveDown Appuyez …" at bounding box center [334, 110] width 152 height 77
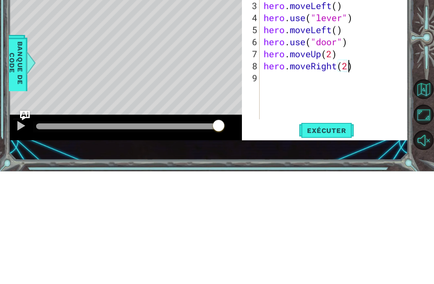
scroll to position [0, 4]
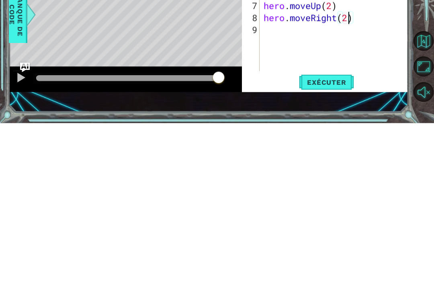
click at [337, 239] on span "Exécuter" at bounding box center [326, 243] width 55 height 8
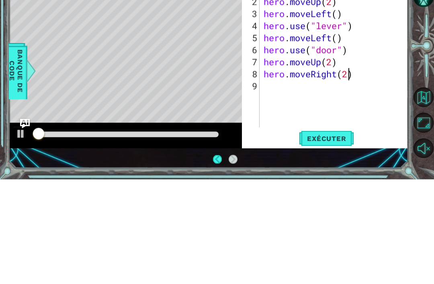
scroll to position [25, 0]
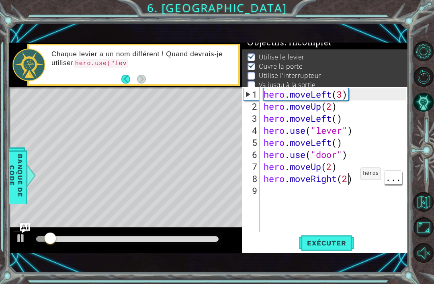
click at [347, 179] on div "hero . moveLeft ( 3 ) hero . moveUp ( 2 ) hero . moveLeft ( ) hero . use ( "lev…" at bounding box center [336, 173] width 148 height 169
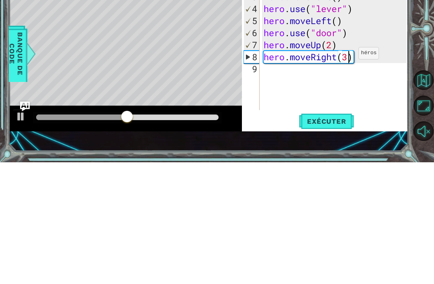
type textarea "hero.moveRight(3)"
click at [346, 235] on button "Exécuter" at bounding box center [326, 243] width 55 height 16
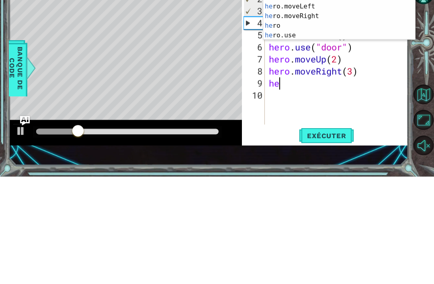
scroll to position [0, 0]
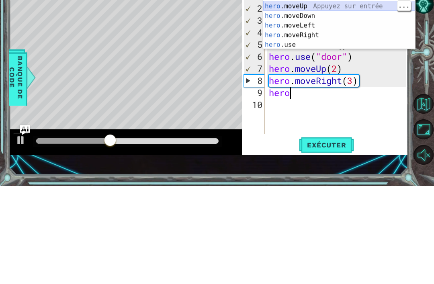
click at [328, 90] on div "hero Appuyez sur entrée hero .moveUp Appuyez sur entrée hero .moveDown Appuyez …" at bounding box center [340, 128] width 152 height 77
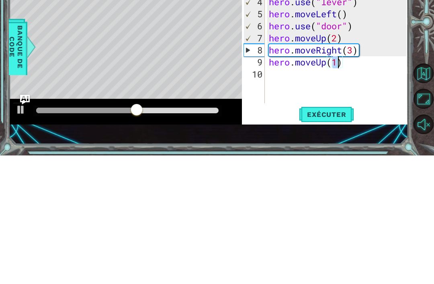
click at [335, 239] on span "Exécuter" at bounding box center [326, 243] width 55 height 8
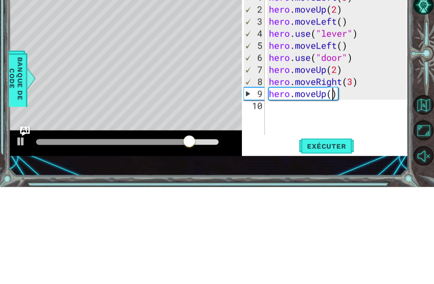
type textarea "hero.moveUp(2)"
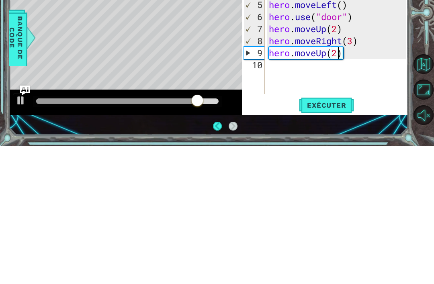
scroll to position [0, 0]
click at [339, 235] on button "Exécuter" at bounding box center [326, 243] width 55 height 16
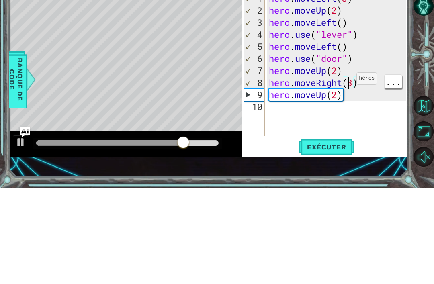
click at [350, 89] on div "hero . moveLeft ( 3 ) hero . moveUp ( 2 ) hero . moveLeft ( ) hero . use ( "lev…" at bounding box center [340, 173] width 144 height 169
click at [353, 89] on div "hero . moveLeft ( 3 ) hero . moveUp ( 2 ) hero . moveLeft ( ) hero . use ( "lev…" at bounding box center [340, 173] width 144 height 169
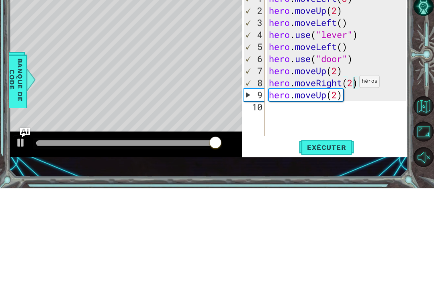
scroll to position [0, 3]
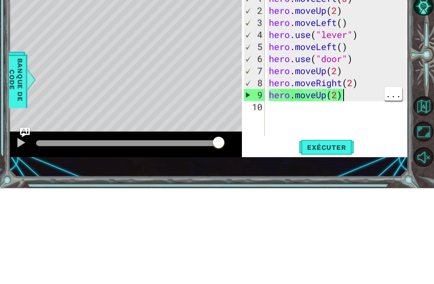
click at [347, 92] on div "hero . moveLeft ( 3 ) hero . moveUp ( 2 ) hero . moveLeft ( ) hero . use ( "lev…" at bounding box center [340, 173] width 144 height 169
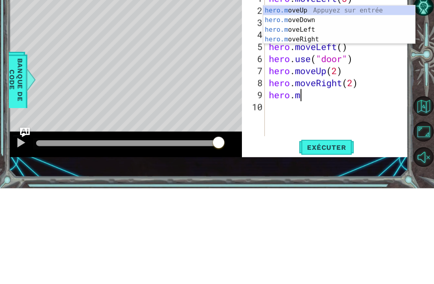
scroll to position [0, 1]
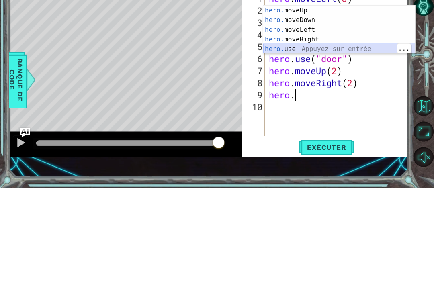
click at [329, 101] on div "hero. moveUp Appuyez sur entrée hero. moveDown Appuyez sur entrée hero. moveLef…" at bounding box center [340, 135] width 152 height 68
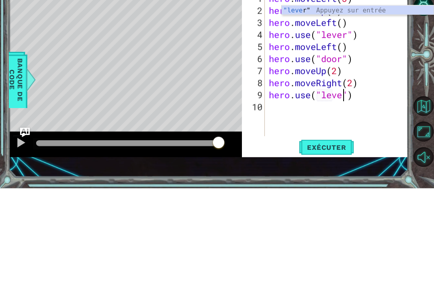
scroll to position [0, 4]
type textarea "hero.use("lever")"
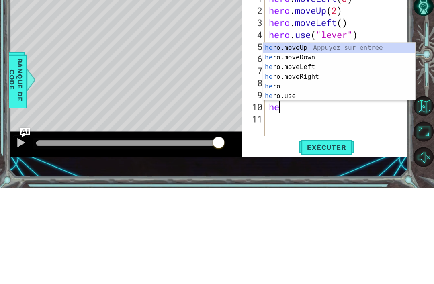
scroll to position [0, 0]
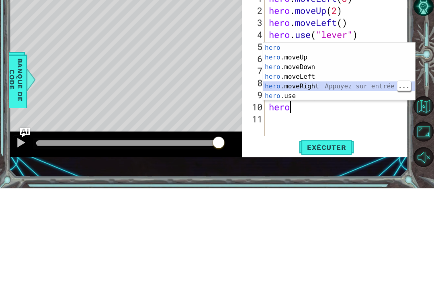
click at [327, 139] on div "hero Appuyez sur entrée hero .moveUp Appuyez sur entrée hero .moveDown Appuyez …" at bounding box center [340, 177] width 152 height 77
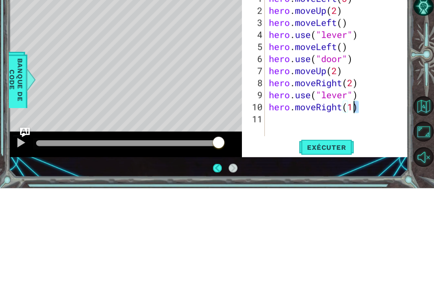
type textarea "hero.moveRight(1)"
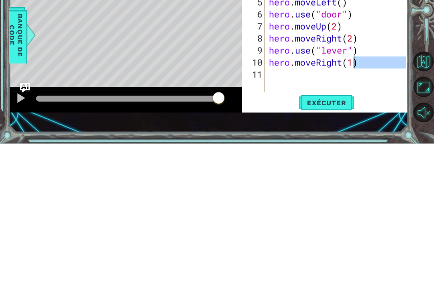
scroll to position [0, 0]
click at [308, 89] on div "hero . moveLeft ( 3 ) hero . moveUp ( 2 ) hero . moveLeft ( ) hero . use ( "lev…" at bounding box center [340, 173] width 144 height 169
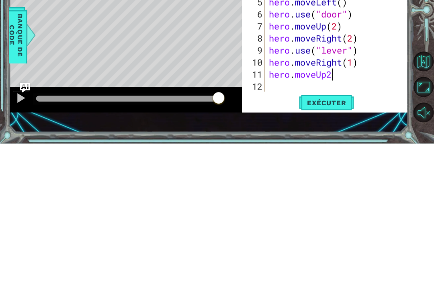
click at [332, 239] on span "Exécuter" at bounding box center [326, 243] width 55 height 8
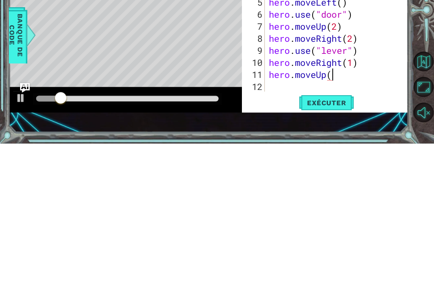
scroll to position [0, 3]
type textarea "hero.moveUp(2)"
click at [346, 239] on span "Exécuter" at bounding box center [326, 243] width 55 height 8
